Goal: Feedback & Contribution: Contribute content

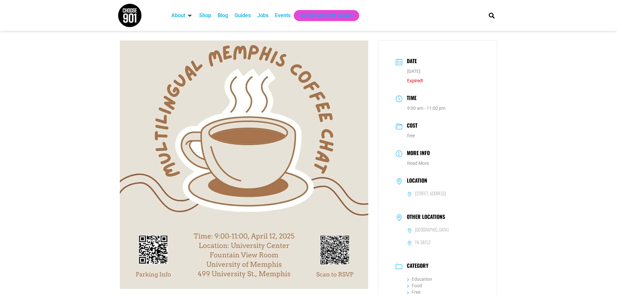
click at [286, 15] on div "Events" at bounding box center [283, 16] width 16 height 8
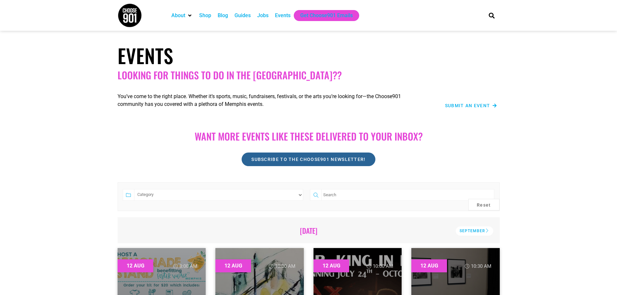
click at [312, 160] on span "Subscribe to the Choose901 newsletter!" at bounding box center [309, 159] width 114 height 5
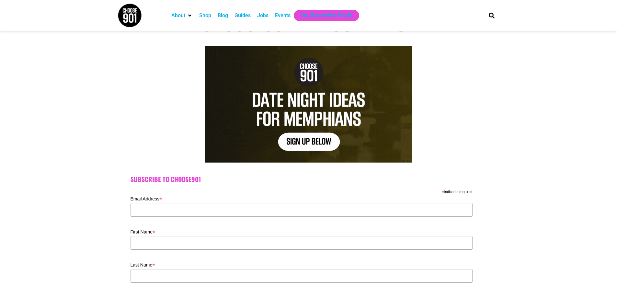
scroll to position [97, 0]
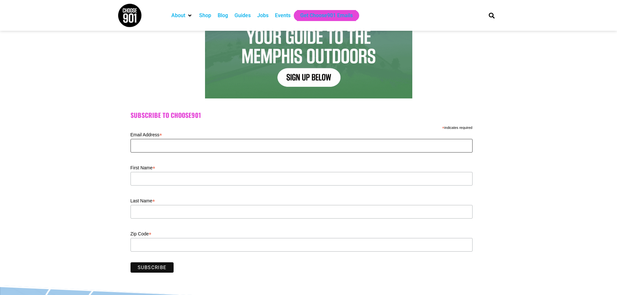
click at [157, 146] on input "Email Address *" at bounding box center [302, 146] width 342 height 14
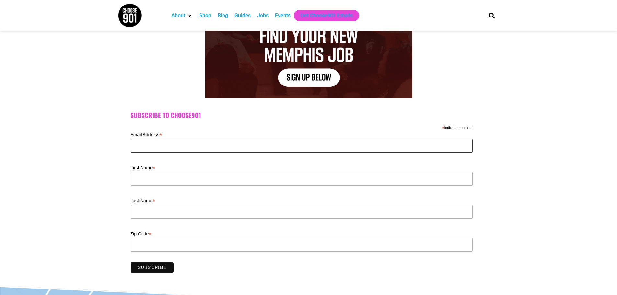
type input "hanl@rhodes.edu"
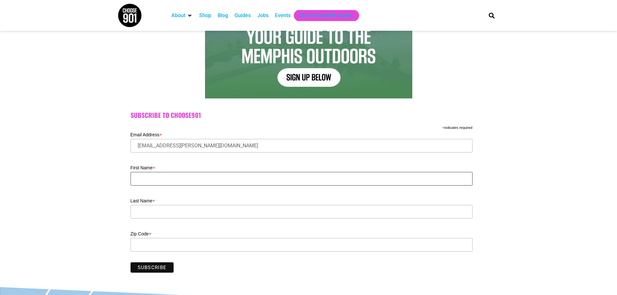
type input "Li"
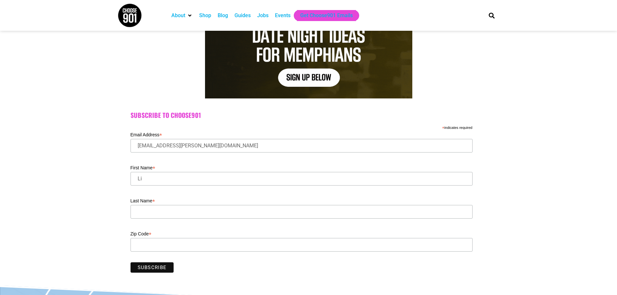
type input "[PERSON_NAME]"
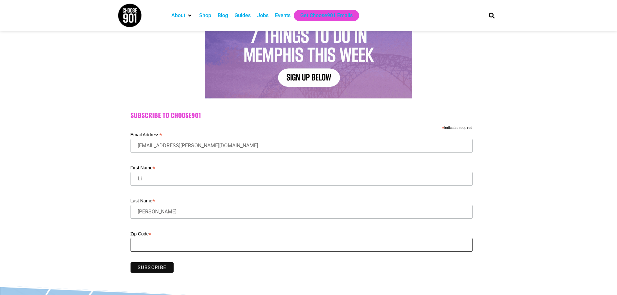
type input "38112"
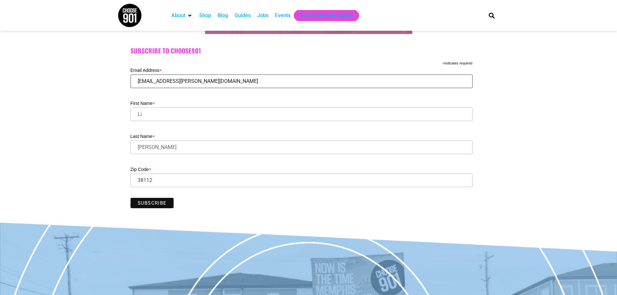
scroll to position [162, 0]
click at [151, 204] on input "Subscribe" at bounding box center [152, 203] width 43 height 10
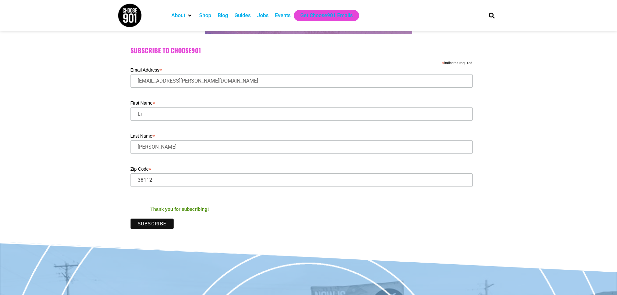
scroll to position [0, 0]
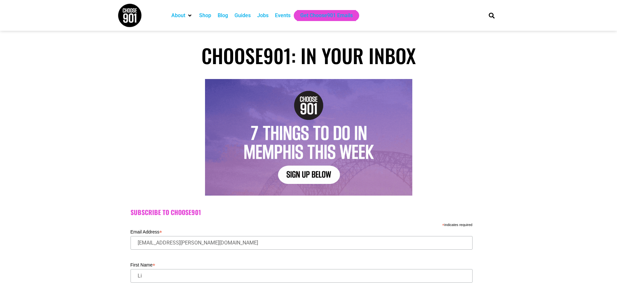
click at [280, 16] on div "Events" at bounding box center [283, 16] width 16 height 8
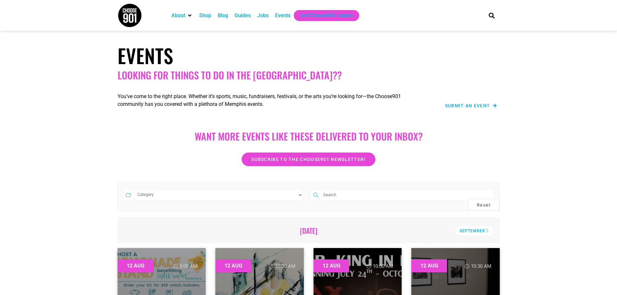
click at [485, 105] on span "Submit an Event" at bounding box center [467, 105] width 45 height 5
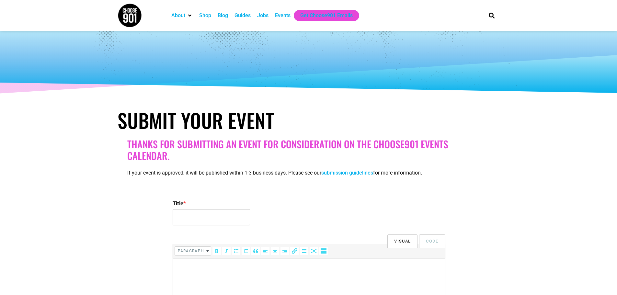
select select
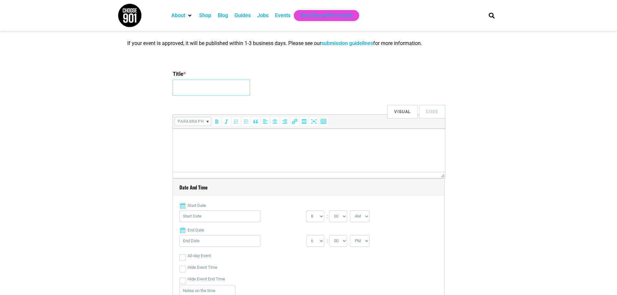
click at [200, 88] on input "Title *" at bounding box center [211, 88] width 77 height 16
paste input "Multilingual Memphis Coffee Chat"
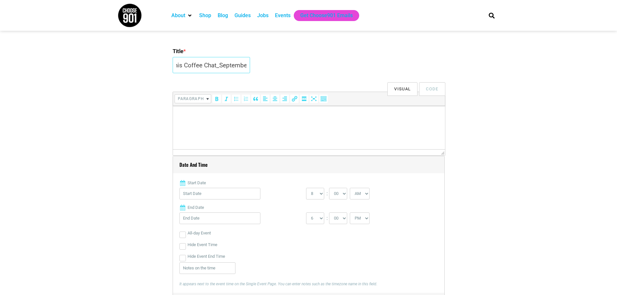
scroll to position [162, 0]
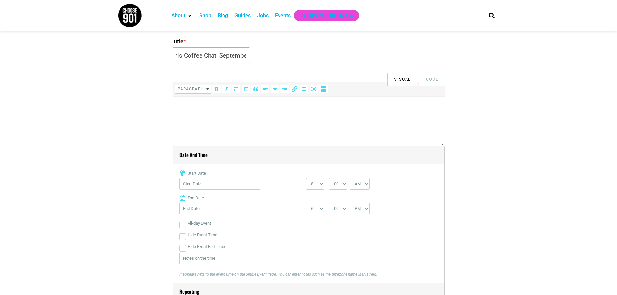
type input "Multilingual Memphis Coffee Chat_September"
click at [195, 186] on input "Start Date" at bounding box center [220, 184] width 81 height 12
click at [249, 201] on link "Next" at bounding box center [249, 201] width 10 height 10
click at [239, 265] on link "27" at bounding box center [239, 270] width 10 height 10
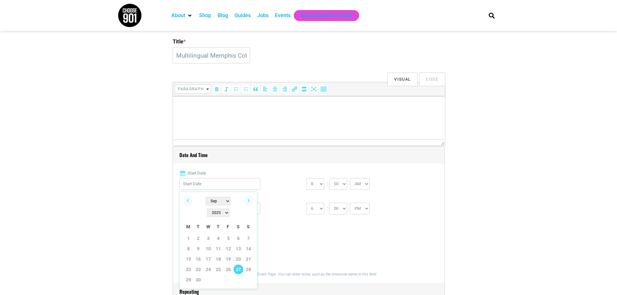
type input "09/27/2025"
click at [320, 186] on select "0 1 2 3 4 5 6 7 8 9 10 11 12" at bounding box center [315, 184] width 18 height 12
select select "9"
click at [306, 179] on select "0 1 2 3 4 5 6 7 8 9 10 11 12" at bounding box center [315, 184] width 18 height 12
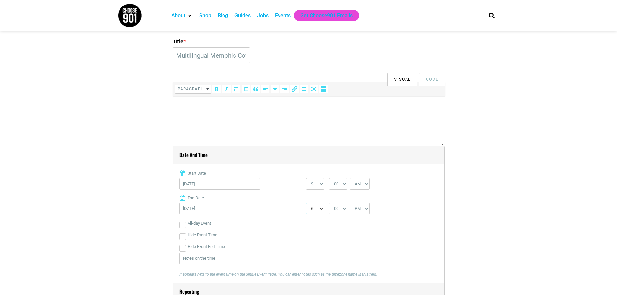
click at [320, 208] on select "1 2 3 4 5 6 7 8 9 10 11 12" at bounding box center [315, 209] width 18 height 12
select select "12"
click at [306, 203] on select "1 2 3 4 5 6 7 8 9 10 11 12" at bounding box center [315, 209] width 18 height 12
click at [363, 210] on select "AM PM" at bounding box center [360, 209] width 20 height 12
select select "AM"
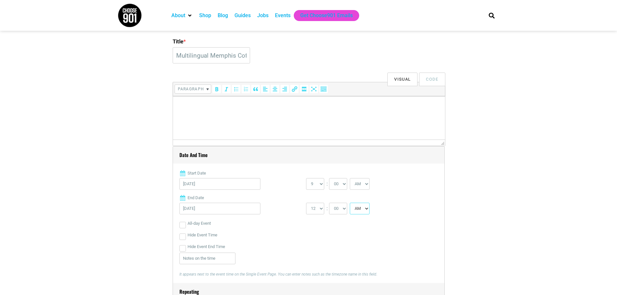
click at [351, 203] on select "AM PM" at bounding box center [360, 209] width 20 height 12
click at [301, 245] on div "Hide Event End Time" at bounding box center [309, 247] width 259 height 12
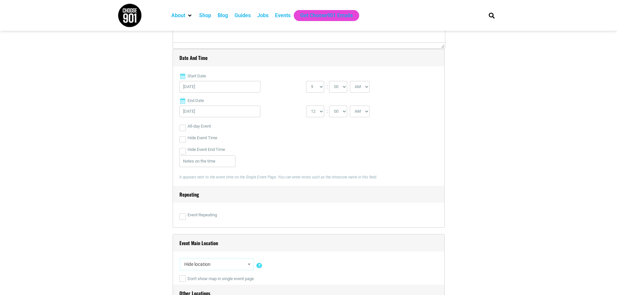
scroll to position [324, 0]
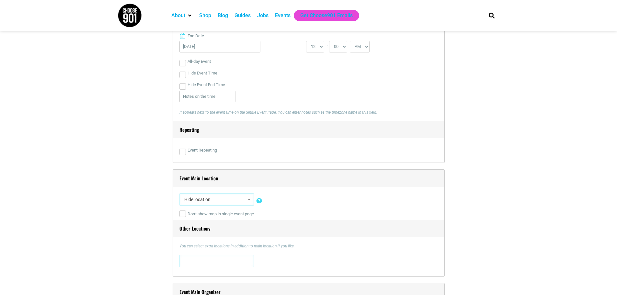
click at [231, 202] on span "Hide location" at bounding box center [217, 200] width 70 height 12
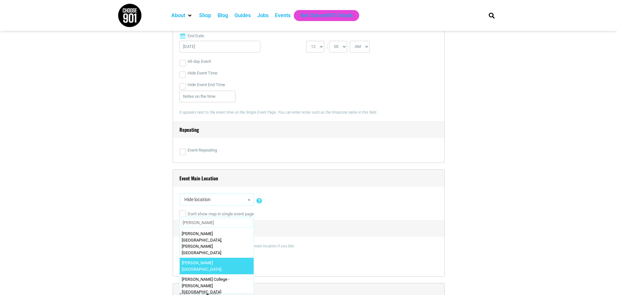
type input "Rhodes"
select select "2367"
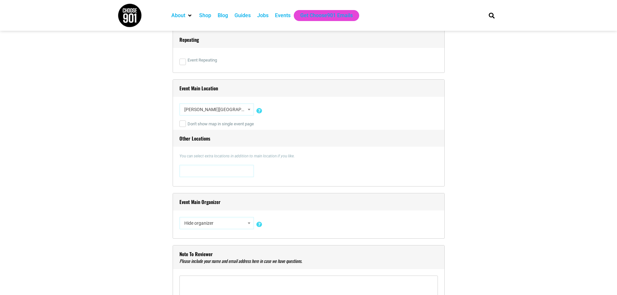
scroll to position [421, 0]
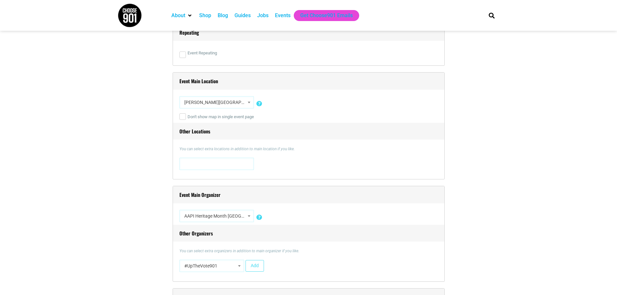
select select "1715"
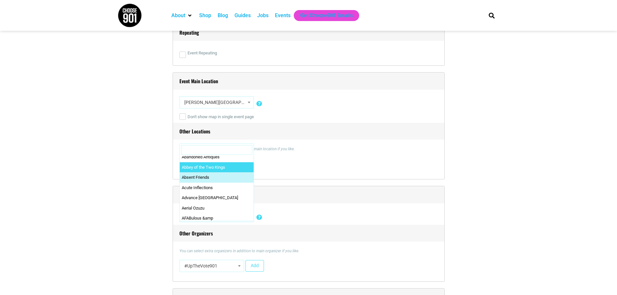
click at [195, 150] on input "Search" at bounding box center [216, 150] width 71 height 10
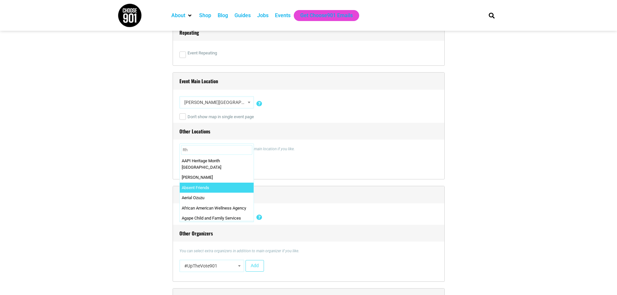
scroll to position [0, 0]
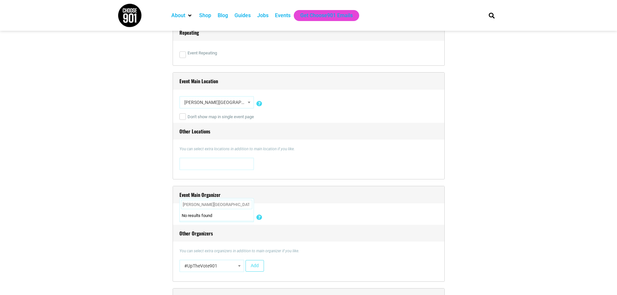
type input "Rhodes College"
select select "5272"
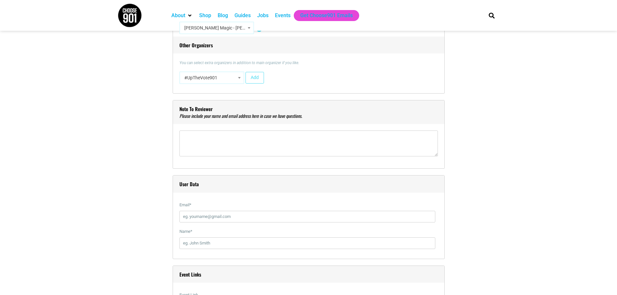
scroll to position [616, 0]
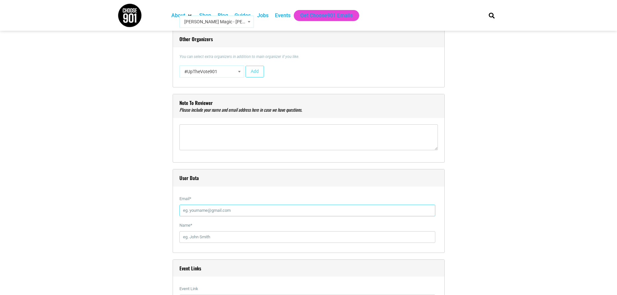
click at [231, 215] on input "Email *" at bounding box center [308, 211] width 256 height 12
type input "hanl@rhodes.edu"
type input "Li Han"
click at [69, 221] on section "Title * Multilingual Memphis Coffee Chat_September Visual Code b i link b-quote…" at bounding box center [308, 195] width 617 height 1258
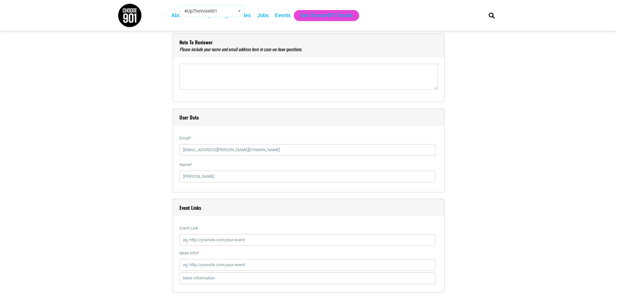
scroll to position [681, 0]
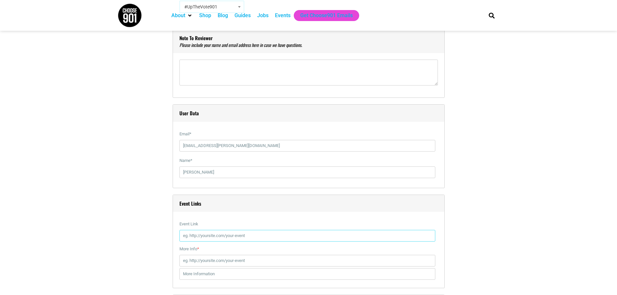
click at [227, 236] on input "Event Link" at bounding box center [308, 236] width 256 height 12
paste input "https://sites.google.com/view/multilingual901/coffee-chats"
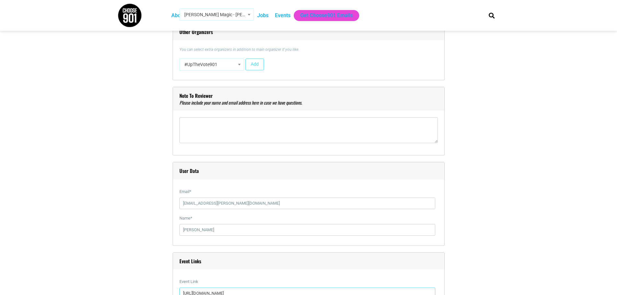
scroll to position [616, 0]
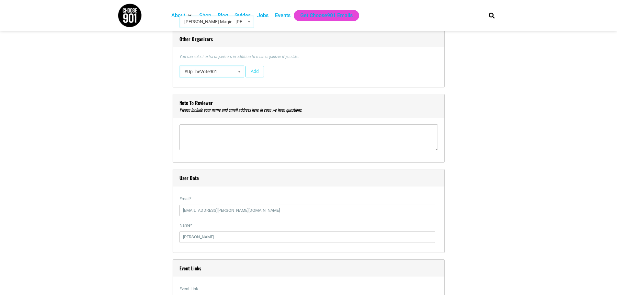
type input "https://sites.google.com/view/multilingual901/coffee-chats"
click at [217, 241] on input "Li Han" at bounding box center [308, 237] width 256 height 12
type input "L"
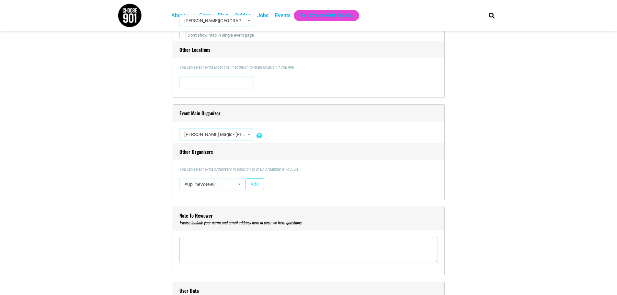
scroll to position [454, 0]
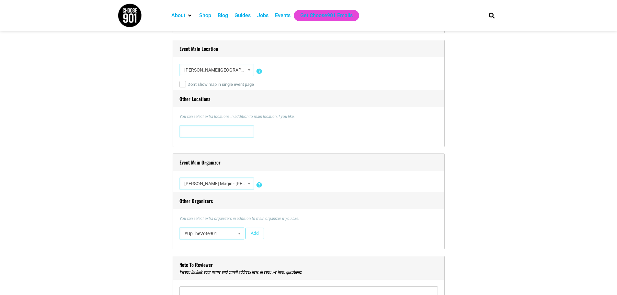
type input "Han Li"
select select "4616"
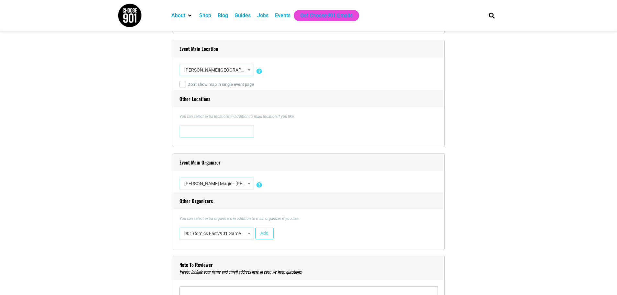
click at [218, 131] on span at bounding box center [217, 131] width 70 height 10
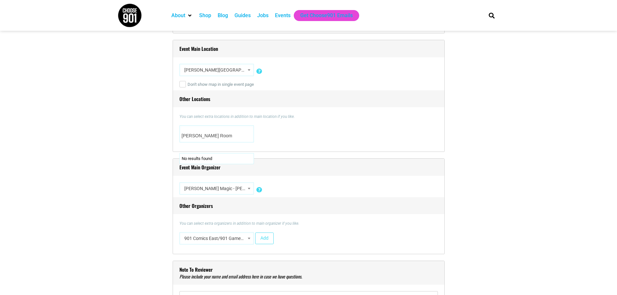
type textarea "Spence Wilson Room"
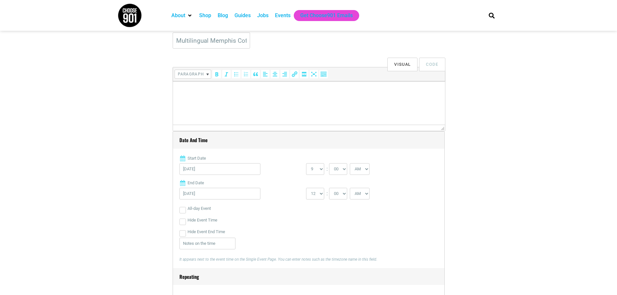
scroll to position [162, 0]
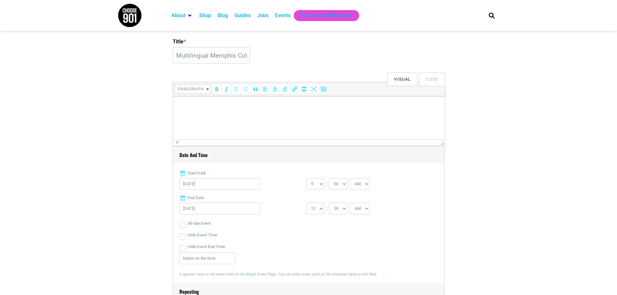
click at [206, 107] on p at bounding box center [309, 105] width 266 height 8
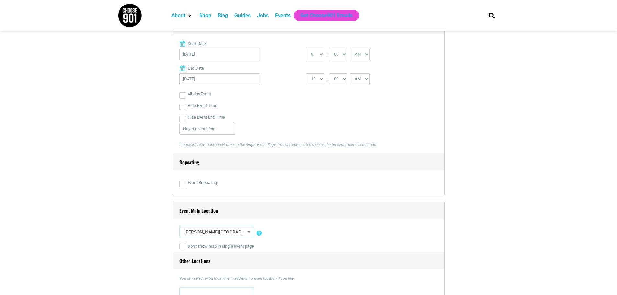
scroll to position [389, 0]
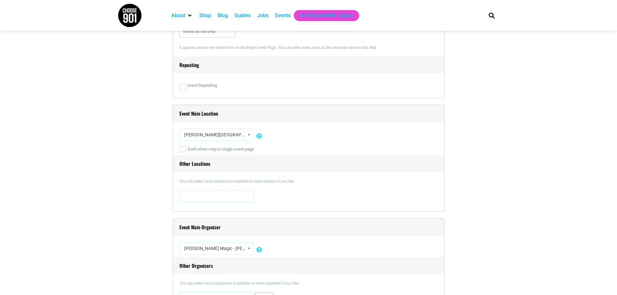
click at [227, 201] on span at bounding box center [217, 196] width 70 height 10
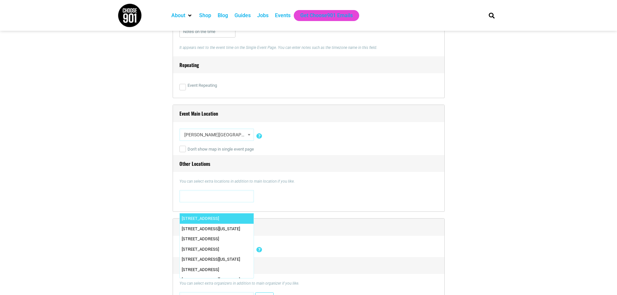
click at [229, 200] on span at bounding box center [217, 196] width 70 height 10
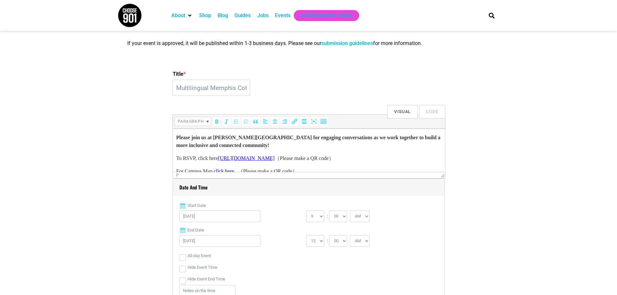
scroll to position [58, 0]
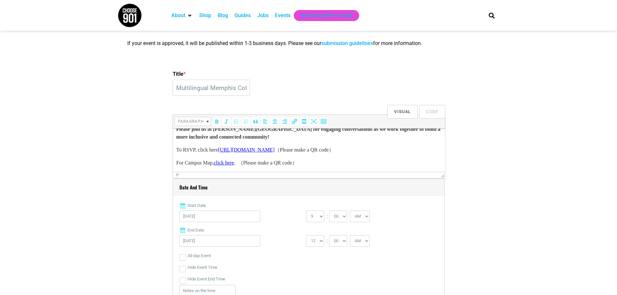
click at [389, 150] on p "To RSVP, click here https://forms.gle/wTEhQpuUFFzfze786 （Please make a QR code）" at bounding box center [309, 150] width 266 height 8
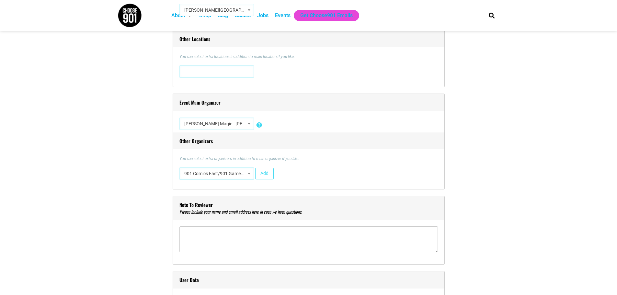
scroll to position [519, 0]
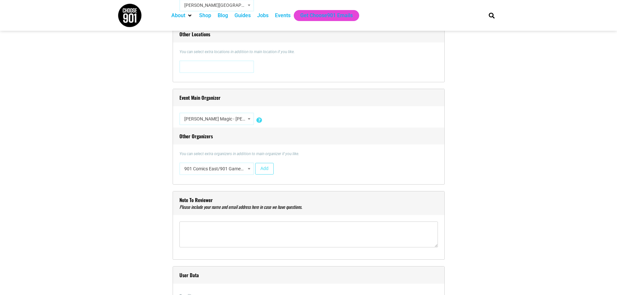
select select "2463"
click at [207, 51] on input "Search" at bounding box center [216, 53] width 71 height 10
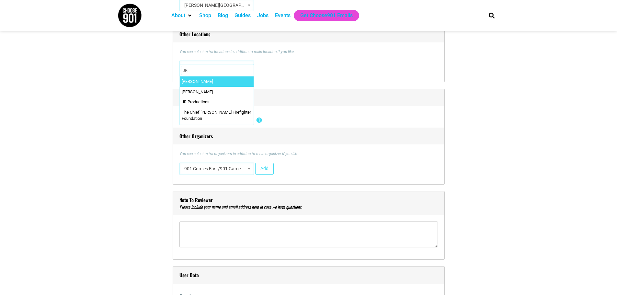
type input "J"
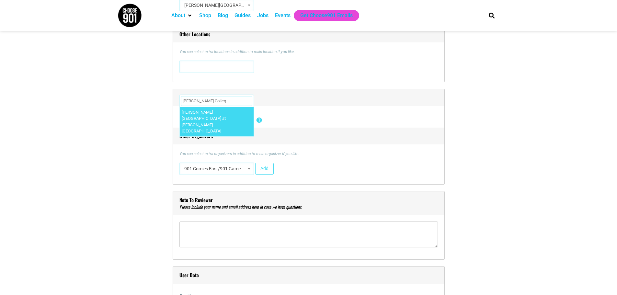
type input "Rhodes College"
click at [57, 74] on section "Title * Multilingual Memphis Coffee Chat_September Visual Code b i link b-quote…" at bounding box center [308, 292] width 617 height 1258
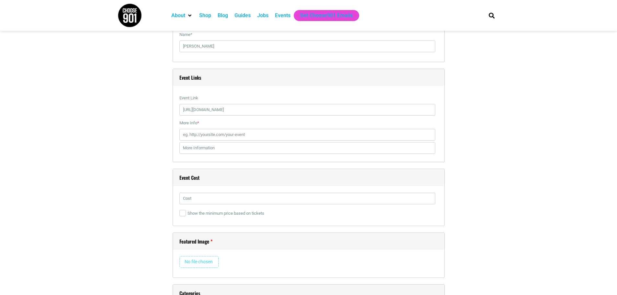
scroll to position [908, 0]
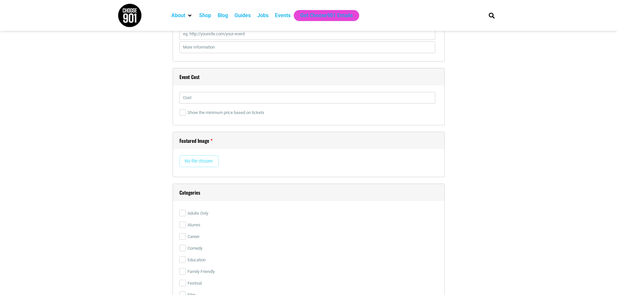
click at [194, 162] on input "file" at bounding box center [199, 162] width 39 height 12
type input "C:\fakepath\Multilingual Memphis Coffee Chat Poster.jpg"
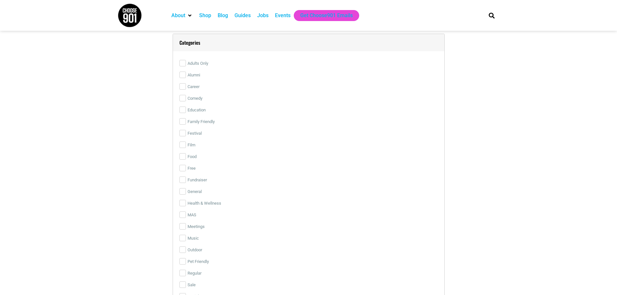
scroll to position [1394, 0]
click at [183, 112] on input "Education" at bounding box center [183, 111] width 6 height 6
checkbox input "true"
click at [182, 169] on input "Free" at bounding box center [183, 169] width 6 height 6
checkbox input "true"
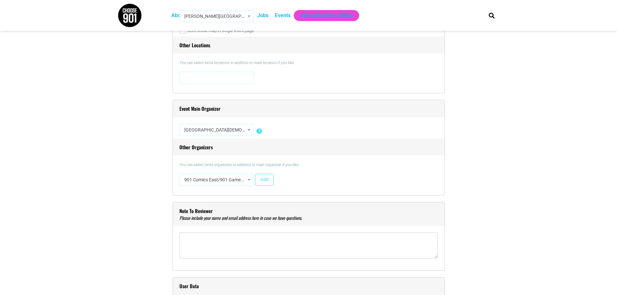
scroll to position [519, 0]
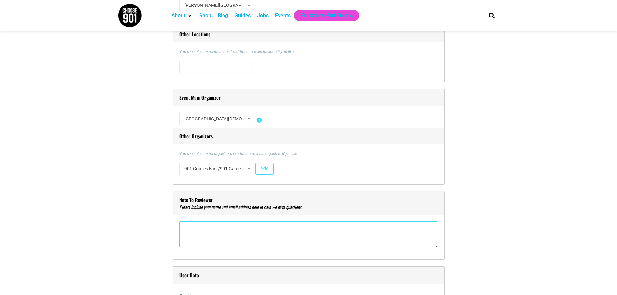
click at [214, 235] on textarea"] at bounding box center [309, 235] width 259 height 26
paste textarea"] "Han Li 韩莉 Professor of Chinese Studies Chair, Modern Languages and Literatures …"
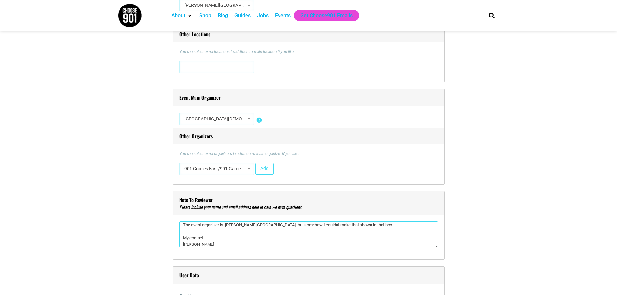
click at [437, 249] on div "The event organizer is: Rhodes College, but somehow I couldnt make that shown i…" at bounding box center [309, 237] width 259 height 31
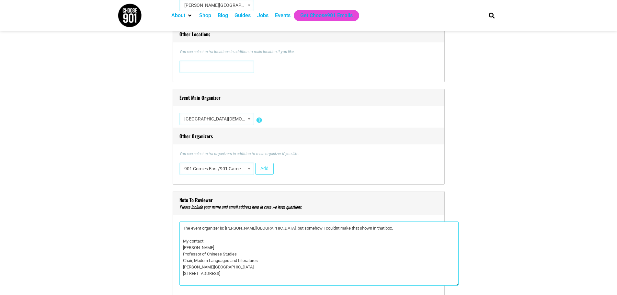
scroll to position [0, 0]
drag, startPoint x: 435, startPoint y: 246, endPoint x: 458, endPoint y: 288, distance: 47.7
click at [458, 286] on textarea"] "The event organizer is: Rhodes College, but somehow I couldnt make that shown i…" at bounding box center [319, 254] width 279 height 64
click at [223, 278] on textarea"] "The event organizer is: Rhodes College, but somehow I couldnt make that shown i…" at bounding box center [321, 256] width 282 height 68
drag, startPoint x: 270, startPoint y: 278, endPoint x: 182, endPoint y: 275, distance: 88.2
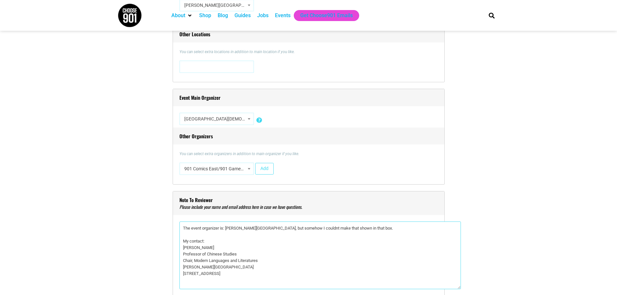
click at [182, 275] on textarea"] "The event organizer is: Rhodes College, but somehow I couldnt make that shown i…" at bounding box center [321, 256] width 282 height 68
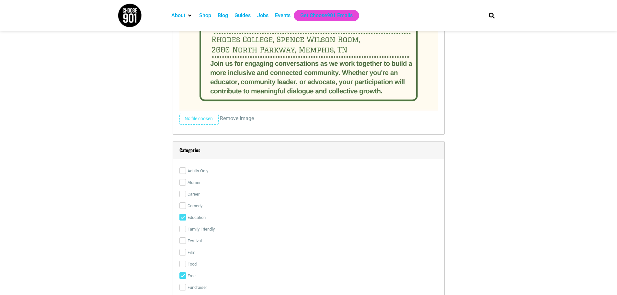
scroll to position [1556, 0]
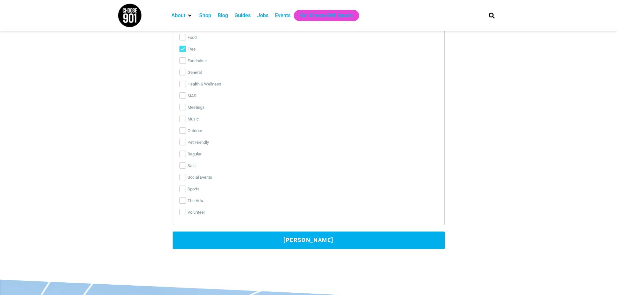
type textarea"] "The event organizer is: Rhodes College, but somehow I couldnt make that shown i…"
click at [320, 242] on button "Submit Event" at bounding box center [309, 241] width 272 height 18
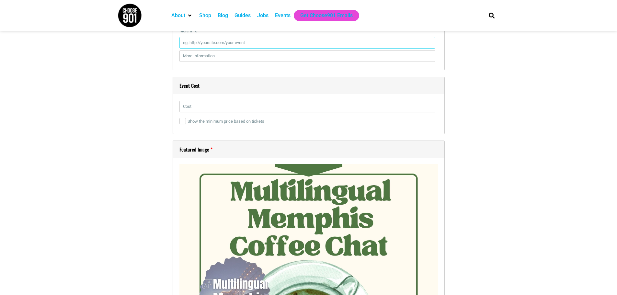
scroll to position [940, 0]
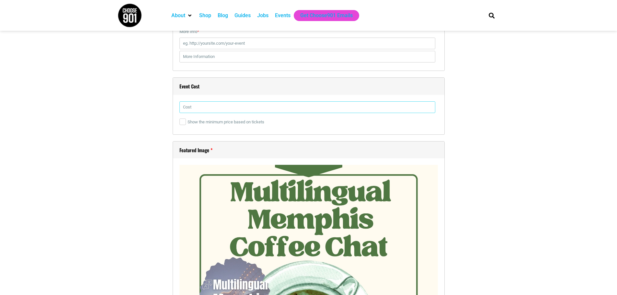
click at [194, 111] on input "text" at bounding box center [308, 107] width 256 height 12
type input "free"
click at [83, 104] on section "Title * Multilingual Memphis Coffee Chat_September Visual Code b i link b-quote…" at bounding box center [308, 60] width 617 height 1637
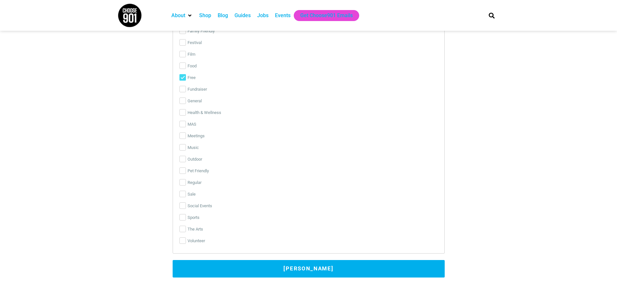
scroll to position [1588, 0]
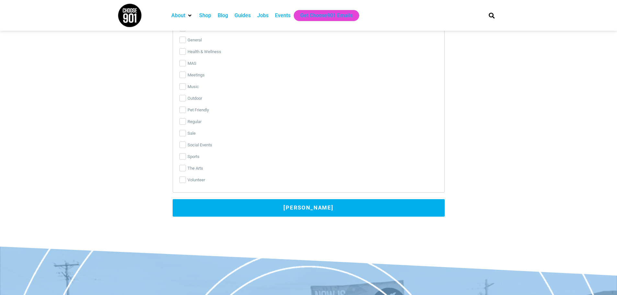
click at [314, 207] on button "Submit Event" at bounding box center [309, 208] width 272 height 18
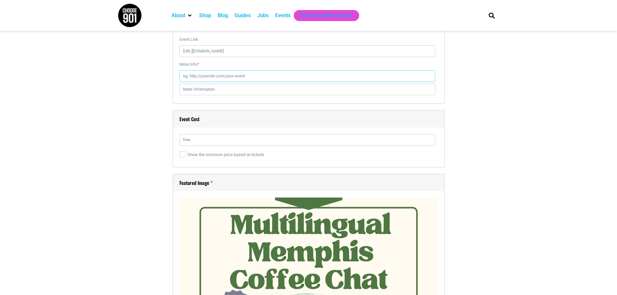
scroll to position [837, 0]
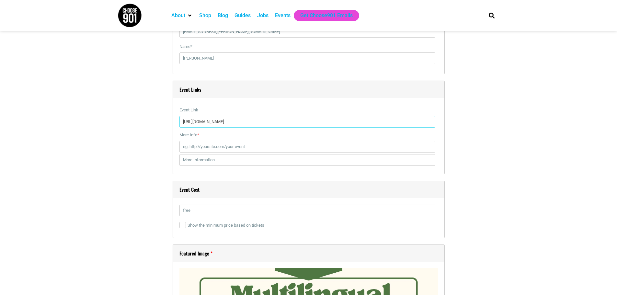
drag, startPoint x: 316, startPoint y: 122, endPoint x: 144, endPoint y: 122, distance: 171.8
click at [144, 122] on div "Title * Multilingual Memphis Coffee Chat_September Visual Code b i link b-quote…" at bounding box center [309, 163] width 382 height 1630
click at [198, 149] on input "More Info *" at bounding box center [308, 147] width 256 height 12
paste input "https://sites.google.com/view/multilingual901/coffee-chats"
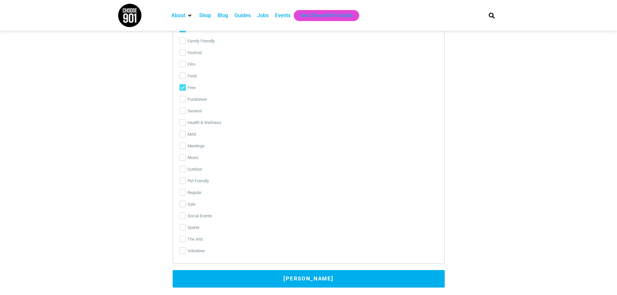
scroll to position [1744, 0]
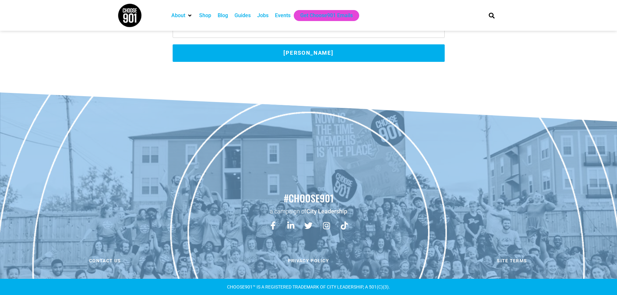
type input "https://sites.google.com/view/multilingual901/coffee-chats"
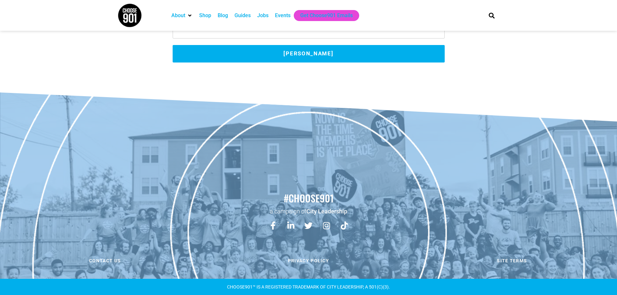
click at [310, 53] on button "Submit Event" at bounding box center [309, 54] width 272 height 18
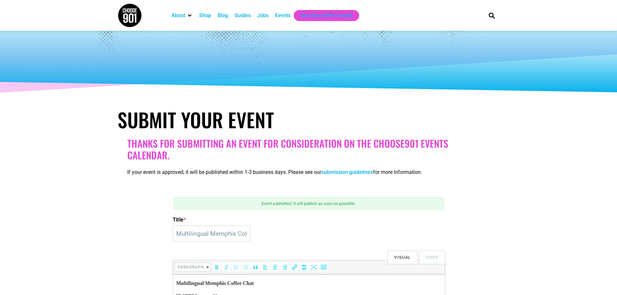
scroll to position [0, 0]
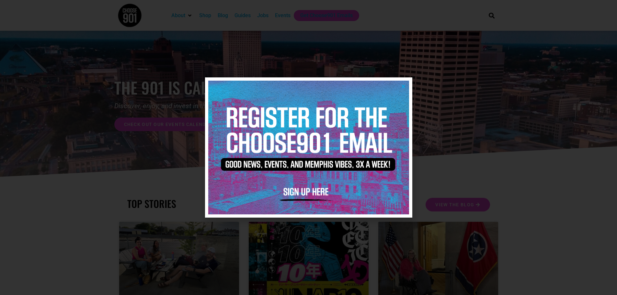
click at [54, 227] on div at bounding box center [308, 147] width 617 height 295
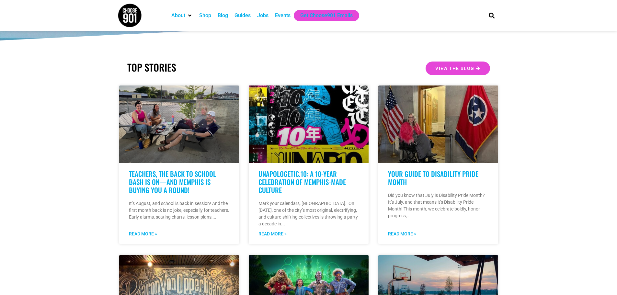
scroll to position [65, 0]
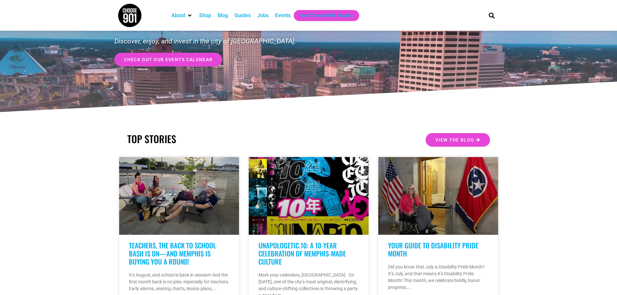
click at [282, 12] on div "Events" at bounding box center [283, 16] width 16 height 8
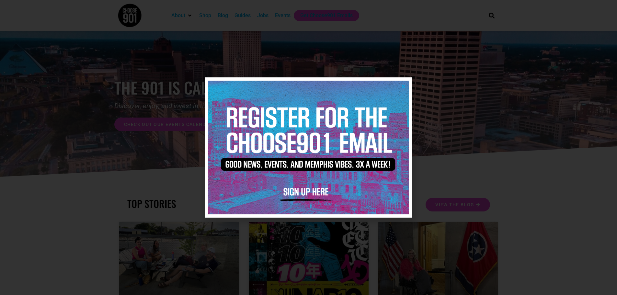
click at [403, 84] on icon "Close" at bounding box center [403, 86] width 5 height 5
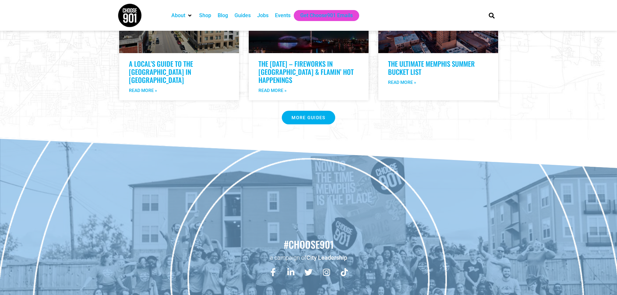
scroll to position [1351, 0]
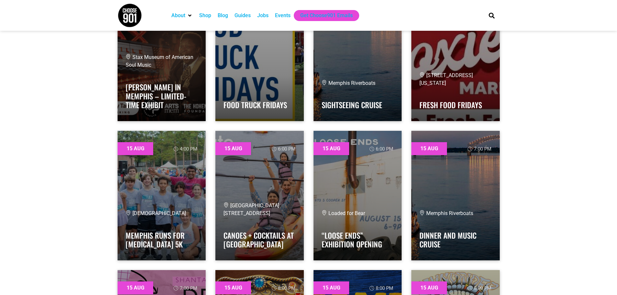
scroll to position [1685, 0]
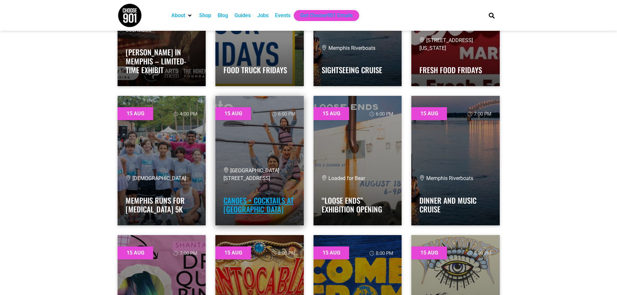
click at [261, 201] on link "Canoes + Cocktails at Shelby Farms Park" at bounding box center [259, 205] width 70 height 20
